Goal: Transaction & Acquisition: Subscribe to service/newsletter

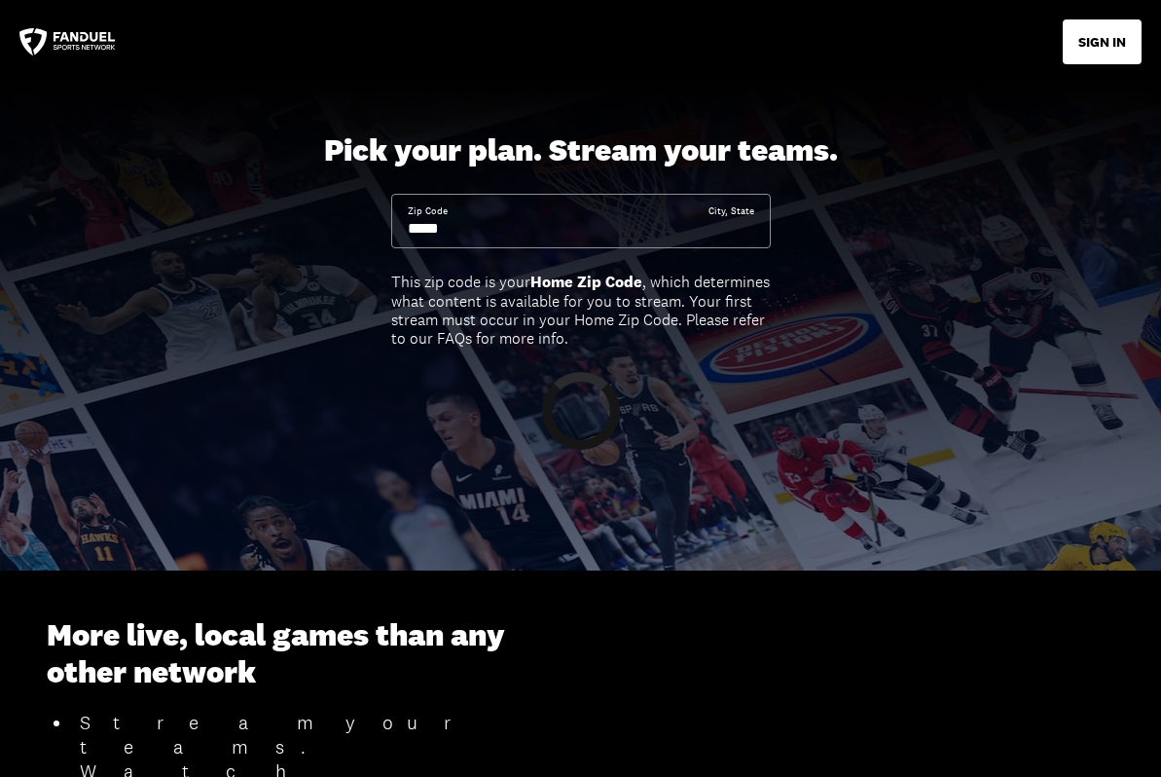
click at [527, 227] on input at bounding box center [558, 228] width 301 height 21
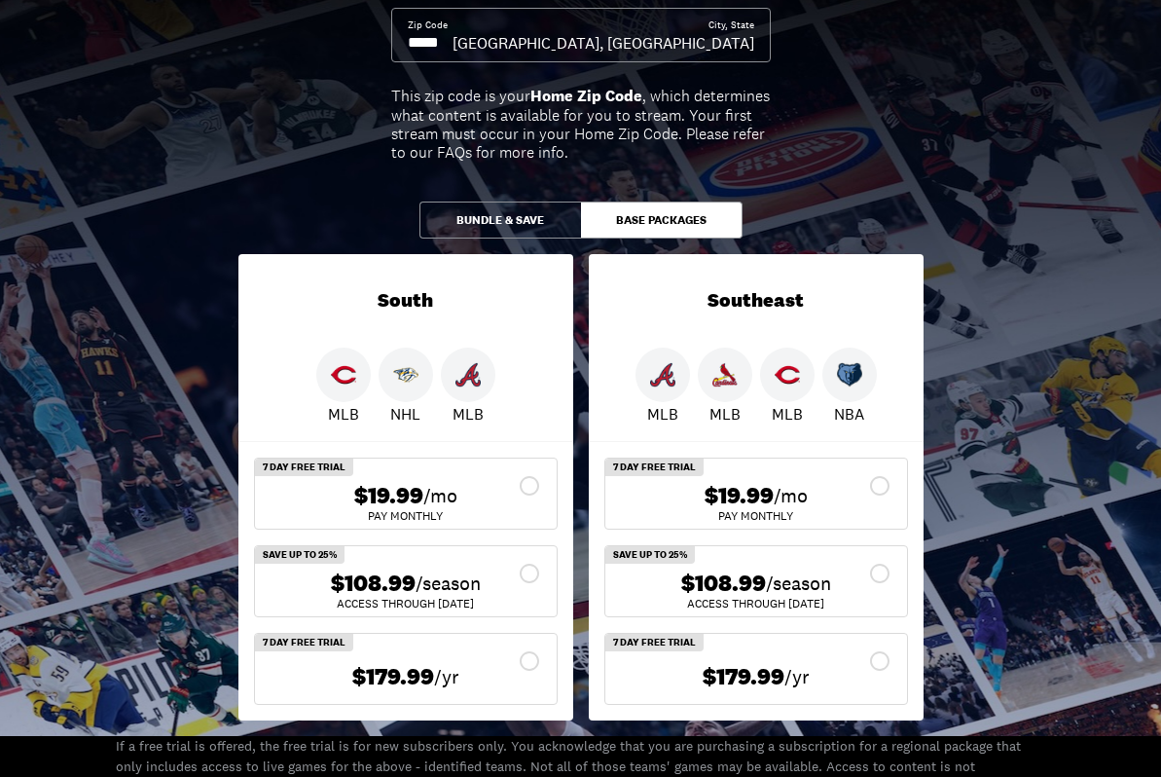
scroll to position [168, 0]
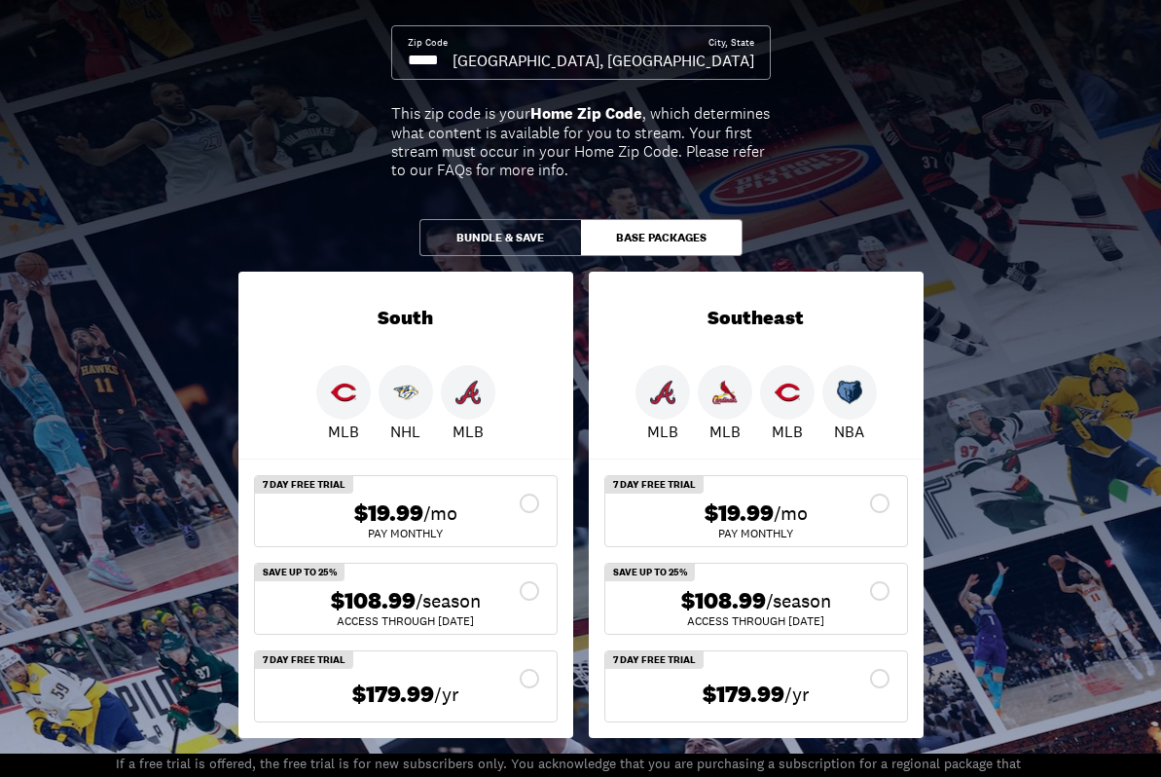
click at [368, 604] on span "$108.99" at bounding box center [373, 601] width 85 height 28
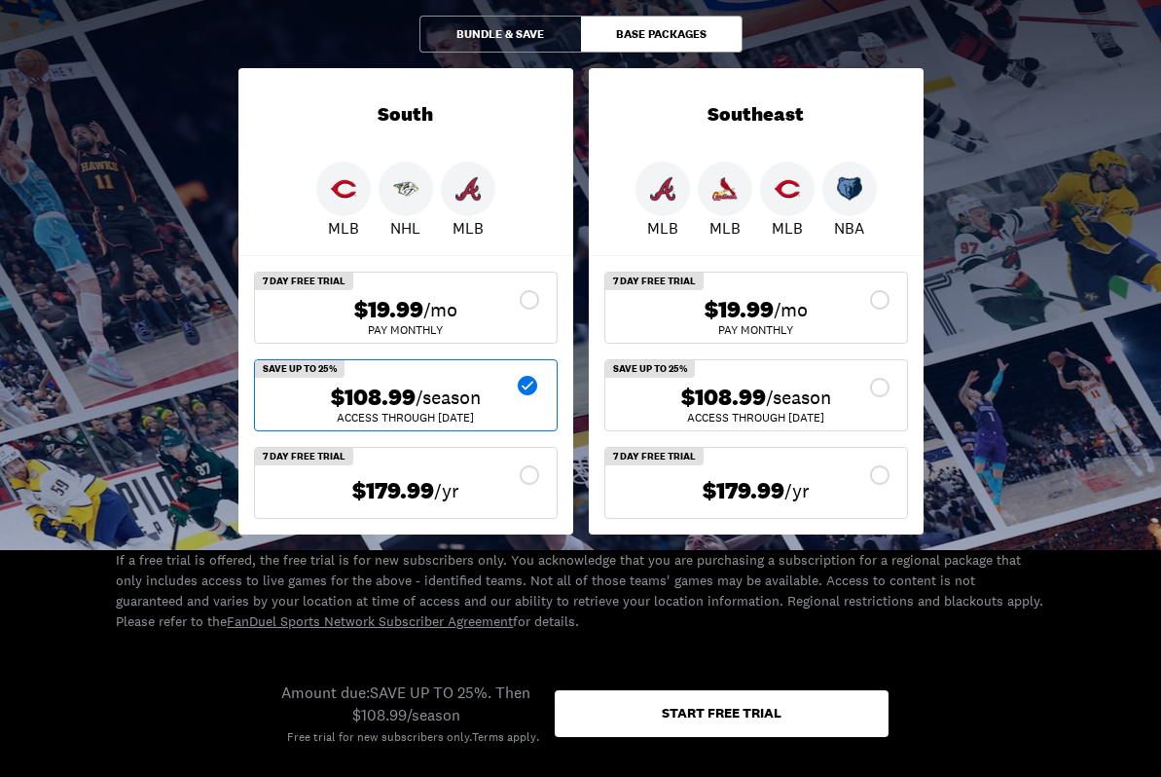
scroll to position [377, 0]
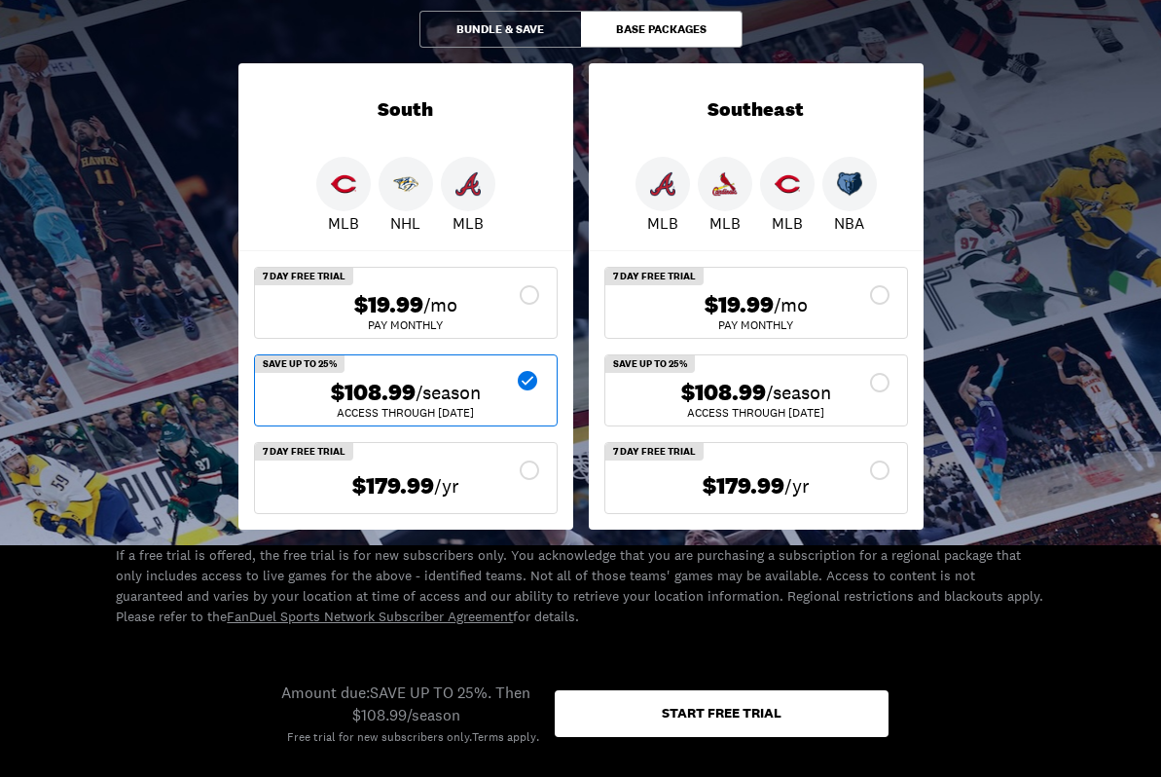
click at [728, 182] on img at bounding box center [724, 183] width 25 height 25
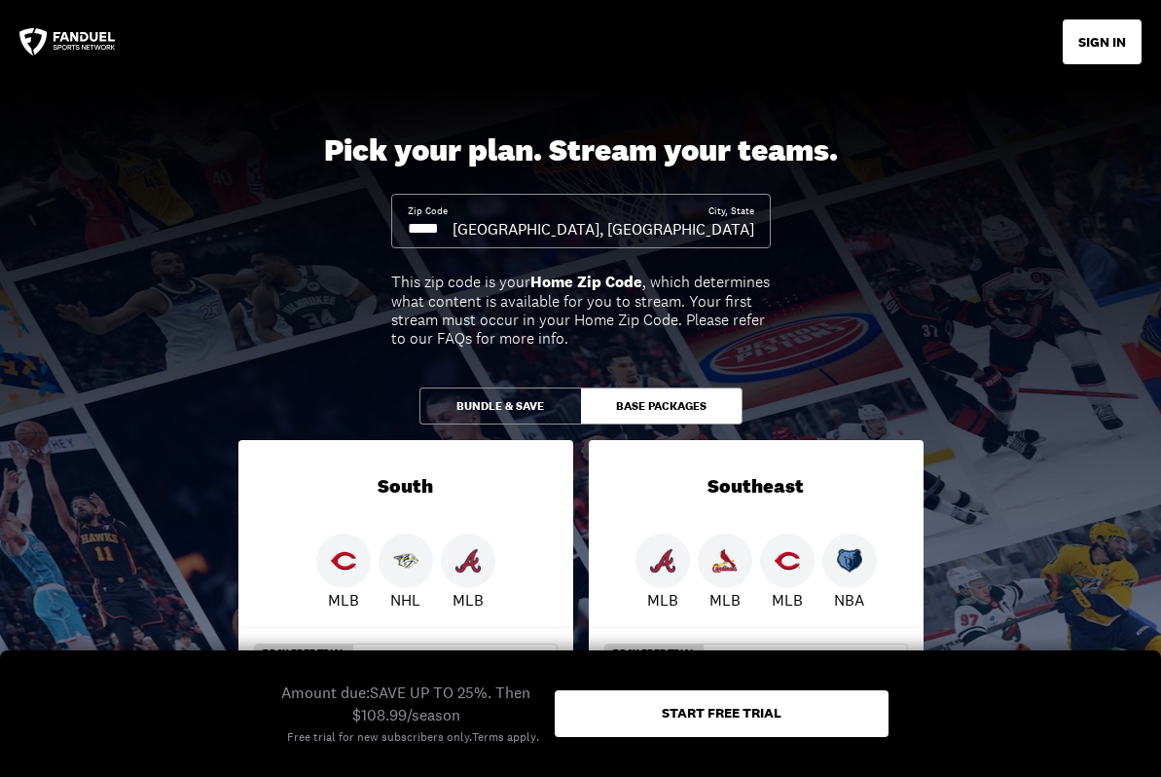
scroll to position [0, 0]
click at [523, 402] on button "Bundle & Save" at bounding box center [500, 405] width 162 height 37
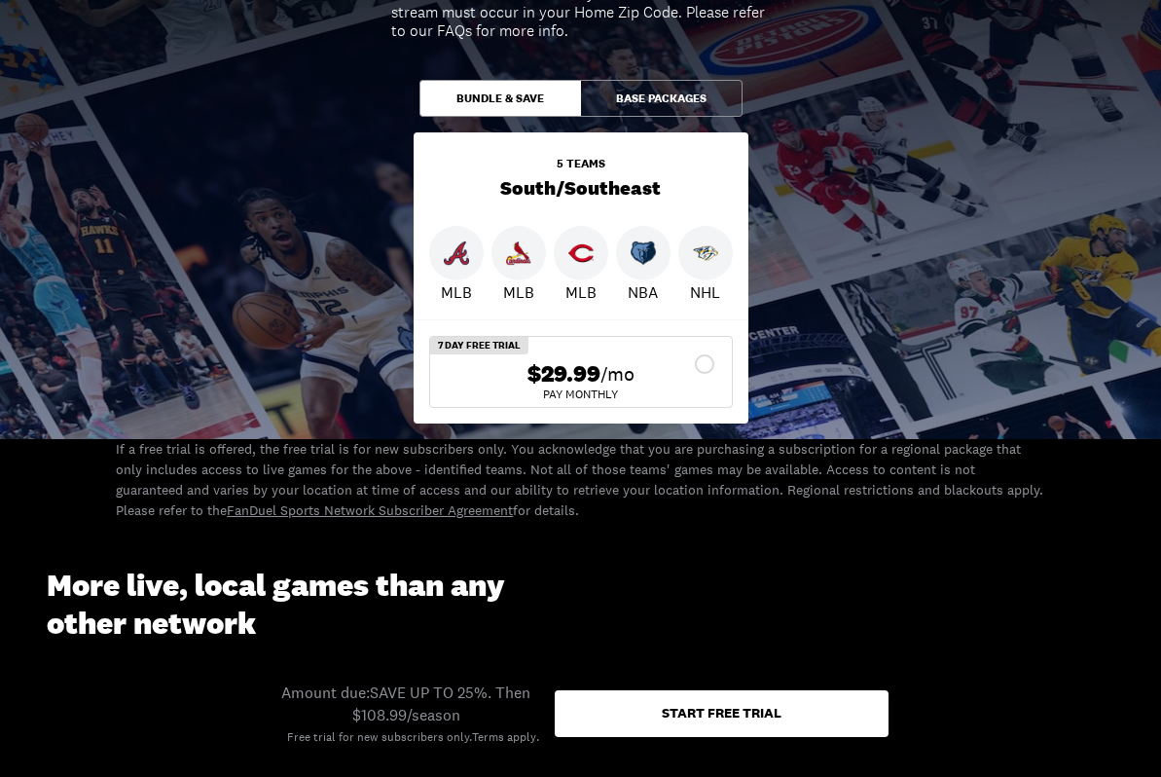
scroll to position [262, 0]
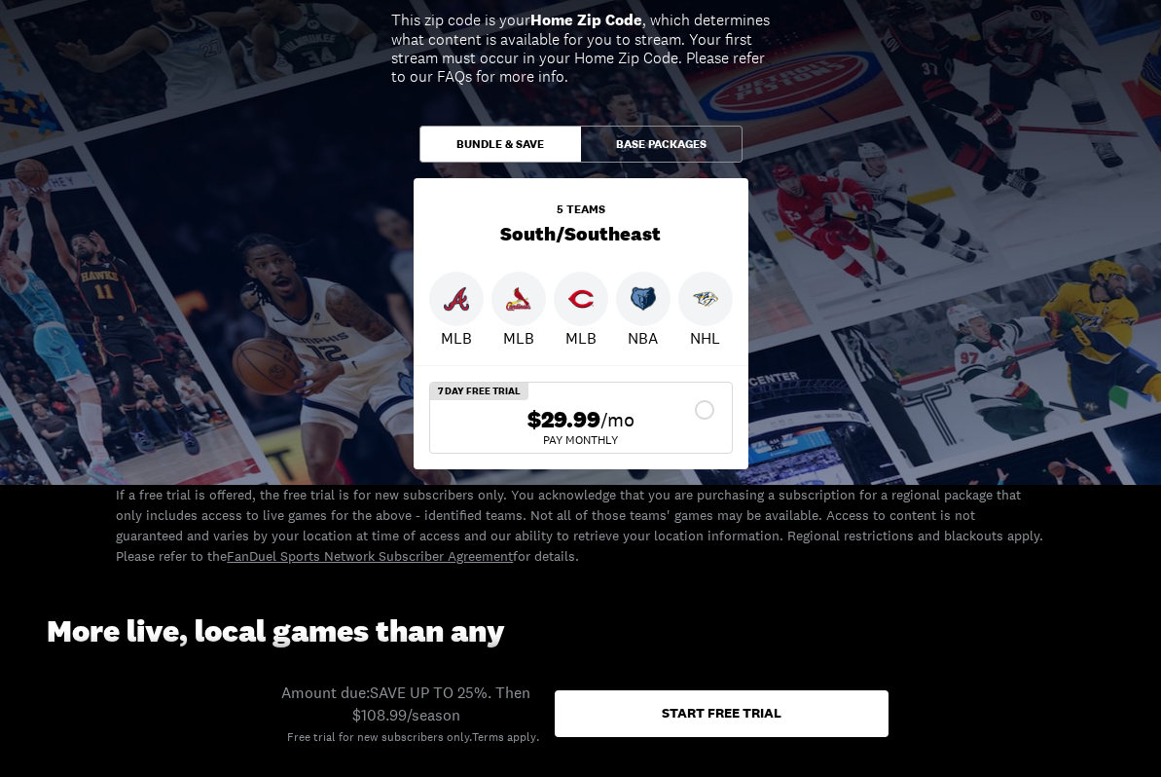
click at [608, 140] on button "Base Packages" at bounding box center [662, 144] width 162 height 37
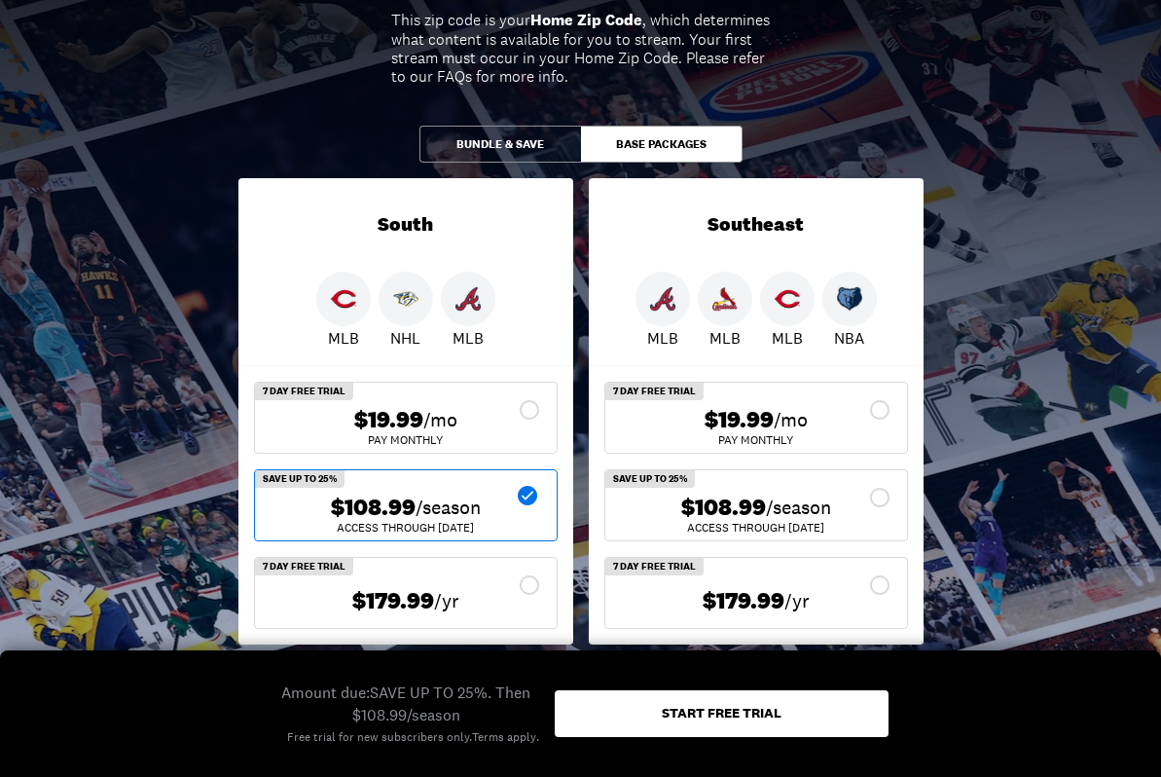
click at [542, 139] on button "Bundle & Save" at bounding box center [500, 144] width 162 height 37
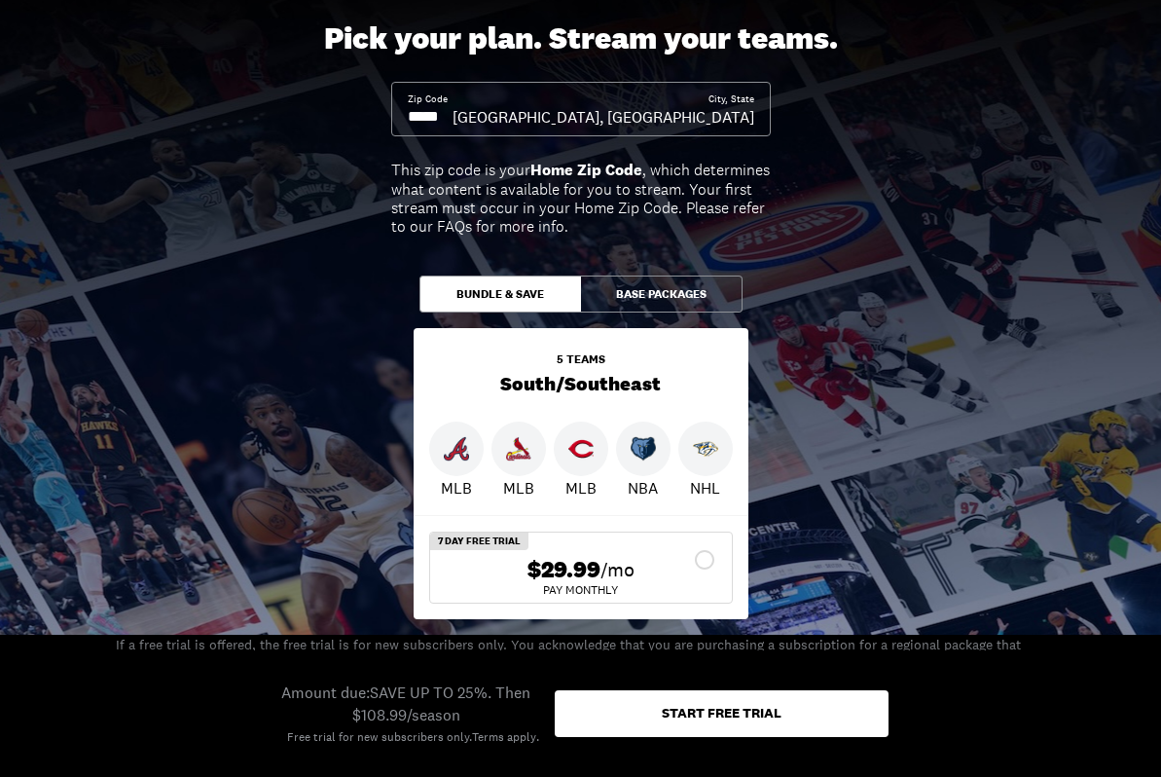
scroll to position [106, 0]
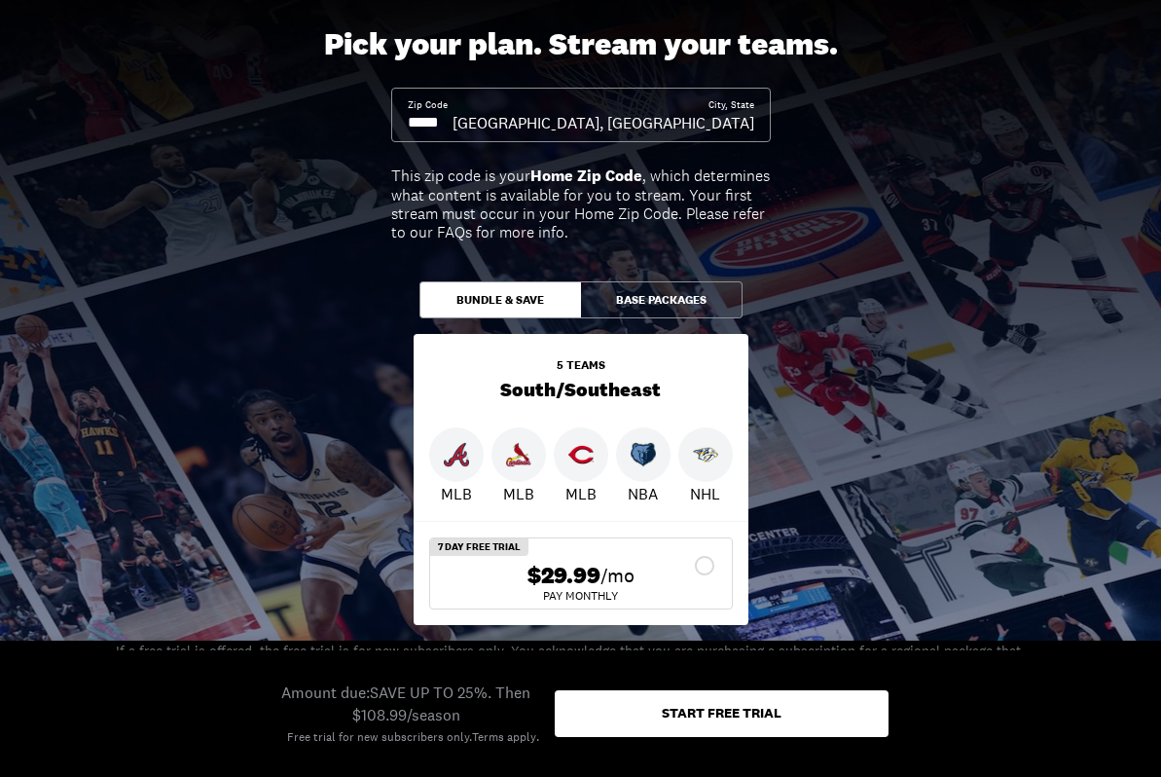
click at [643, 305] on button "Base Packages" at bounding box center [662, 299] width 162 height 37
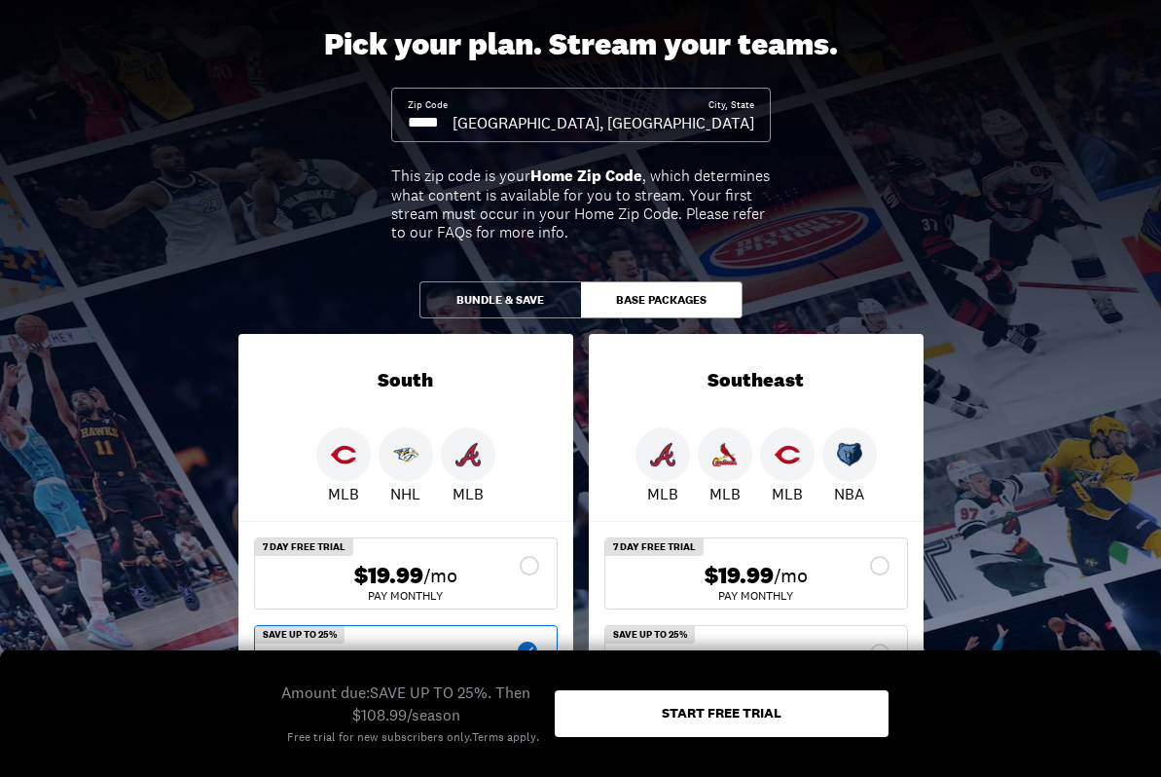
click at [570, 301] on button "Bundle & Save" at bounding box center [500, 299] width 162 height 37
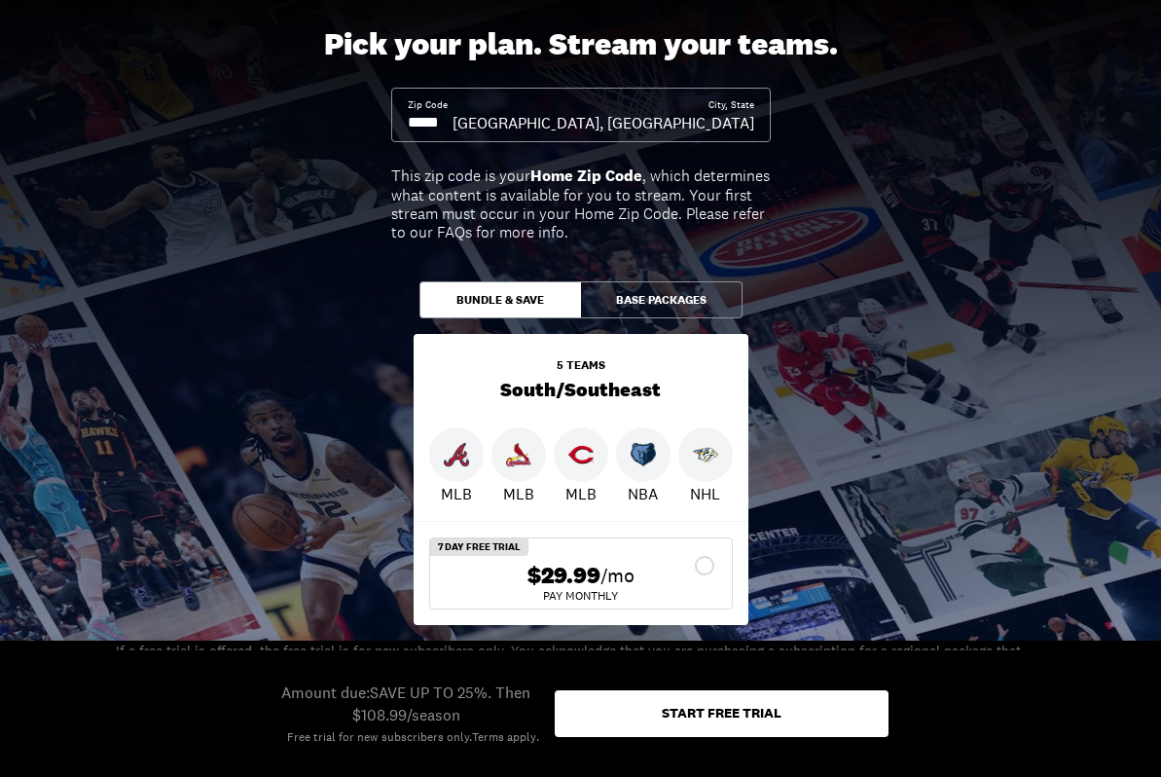
click at [624, 305] on button "Base Packages" at bounding box center [662, 299] width 162 height 37
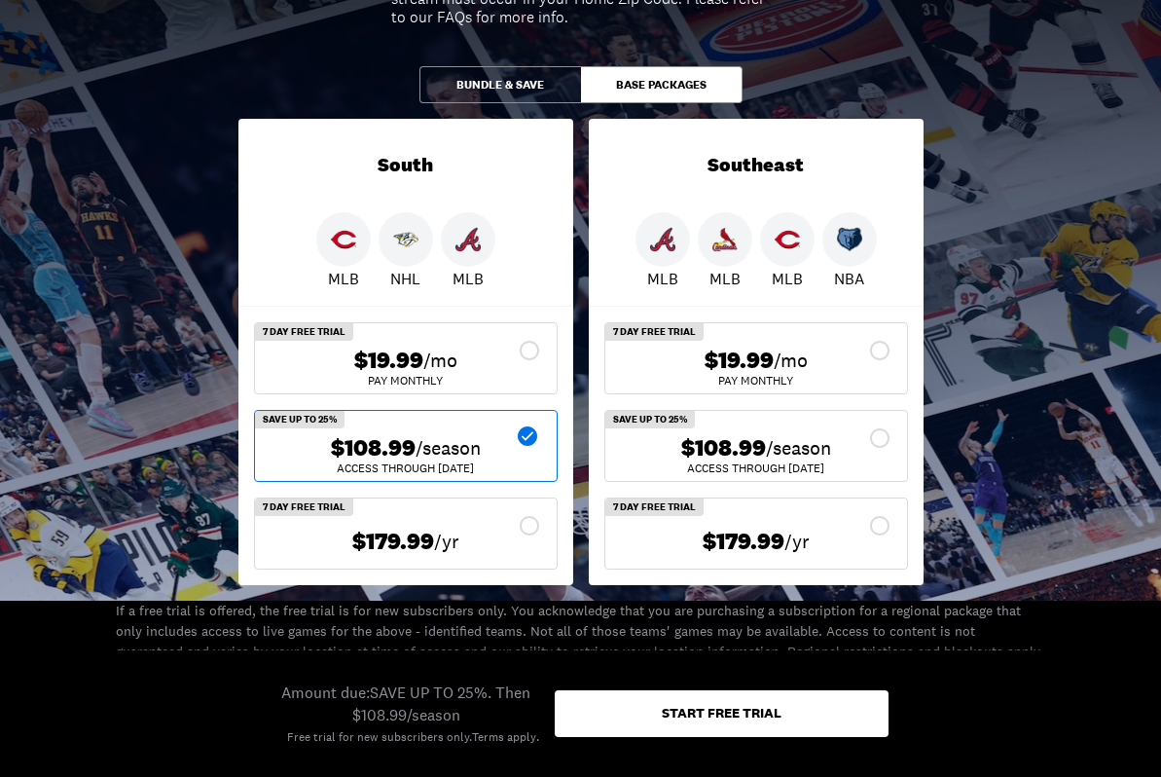
scroll to position [301, 0]
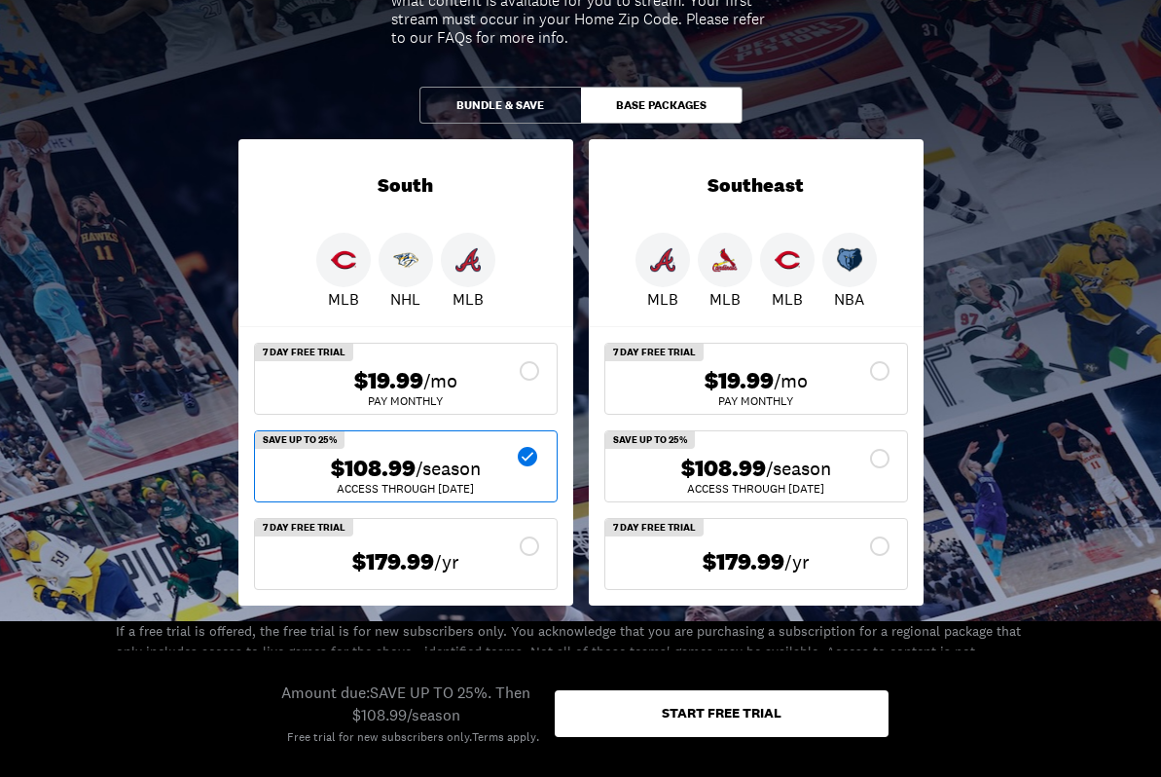
click at [499, 118] on button "Bundle & Save" at bounding box center [500, 105] width 162 height 37
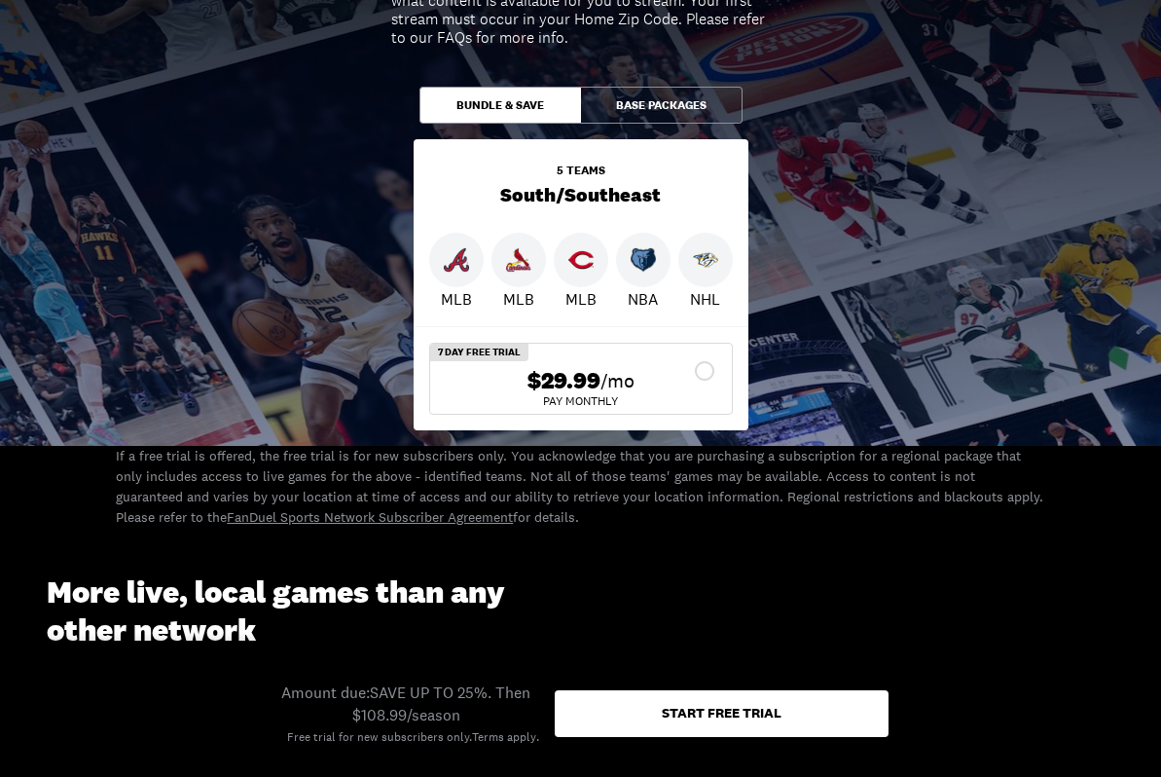
click at [678, 98] on button "Base Packages" at bounding box center [662, 105] width 162 height 37
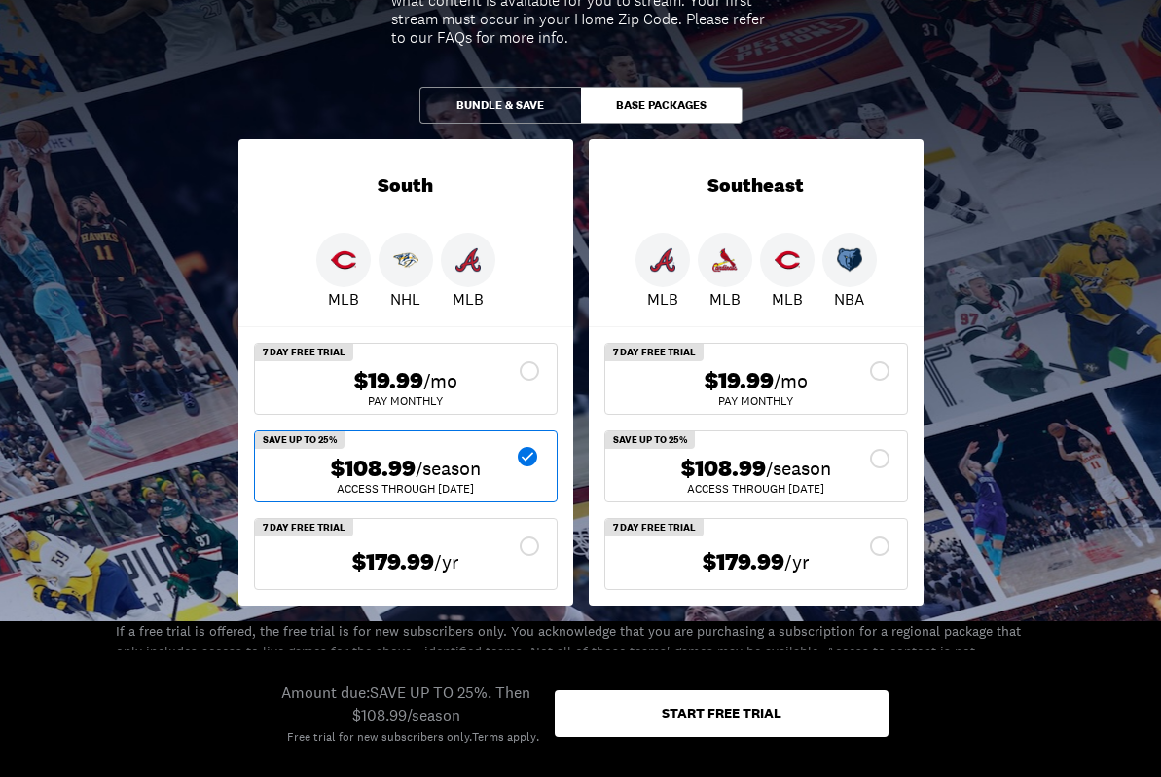
click at [421, 549] on span "$179.99" at bounding box center [393, 562] width 82 height 28
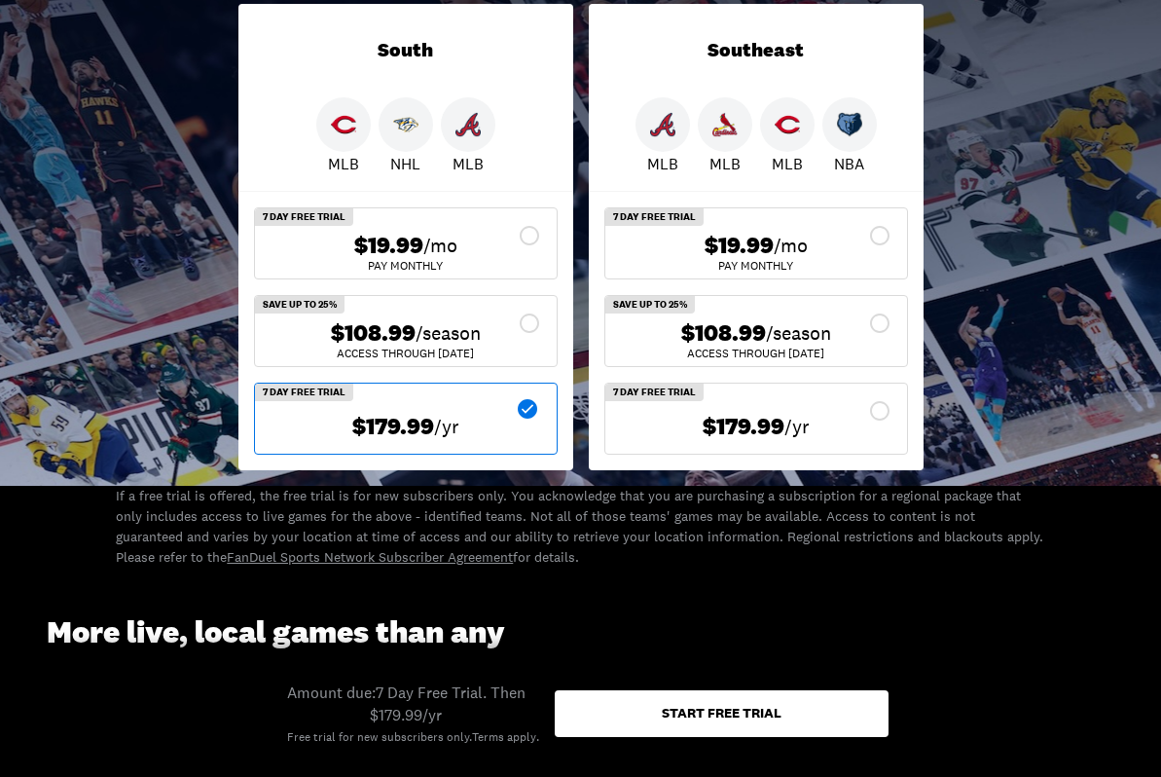
scroll to position [438, 0]
